Goal: Task Accomplishment & Management: Manage account settings

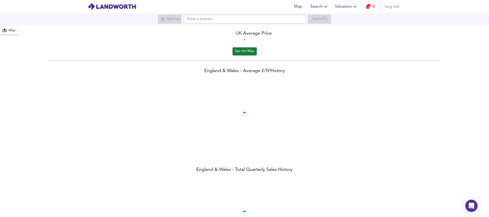
click at [369, 7] on icon "button" at bounding box center [368, 6] width 5 height 5
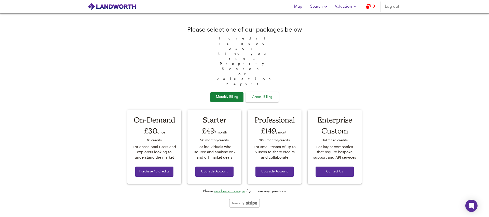
click at [265, 94] on span "Annual Billing" at bounding box center [261, 97] width 25 height 6
click at [226, 94] on span "Monthly Billing" at bounding box center [226, 97] width 25 height 6
